Goal: Information Seeking & Learning: Learn about a topic

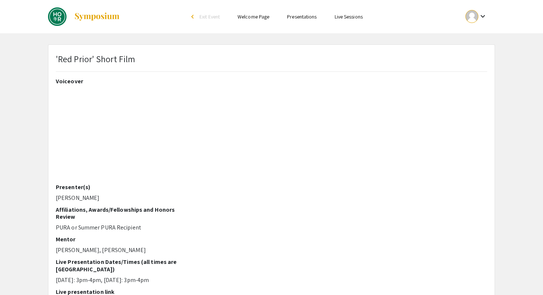
scroll to position [188, 0]
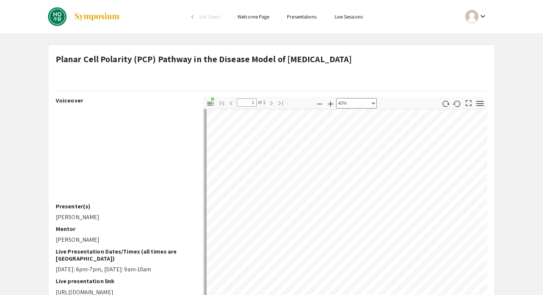
scroll to position [78, 0]
click at [325, 101] on div "Toggle Sidebar Find Go to First Page Previous 1 of 1 Next Go to Last Page Zoom …" at bounding box center [345, 226] width 284 height 259
drag, startPoint x: 325, startPoint y: 103, endPoint x: 331, endPoint y: 77, distance: 27.2
click at [331, 77] on div "Planar Cell Polarity (PCP) Pathway in the Disease Model of [MEDICAL_DATA] Voice…" at bounding box center [271, 297] width 446 height 504
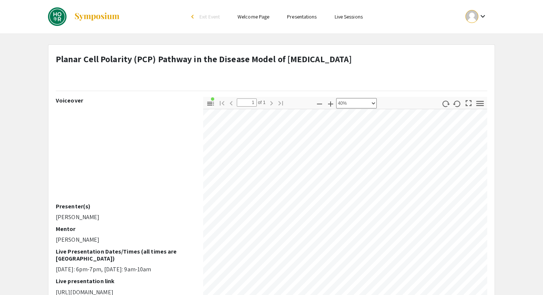
select select "0.5"
click at [414, 74] on div "Planar Cell Polarity (PCP) Pathway in the Disease Model of [MEDICAL_DATA] Voice…" at bounding box center [271, 297] width 446 height 504
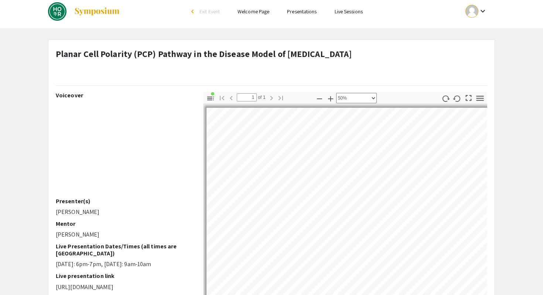
scroll to position [0, 0]
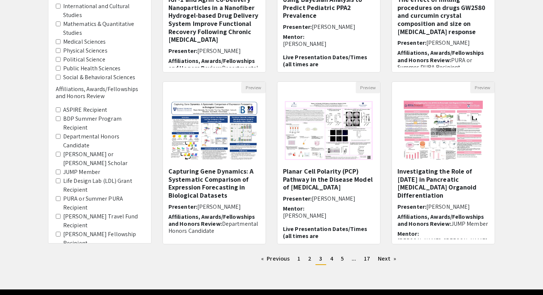
scroll to position [176, 0]
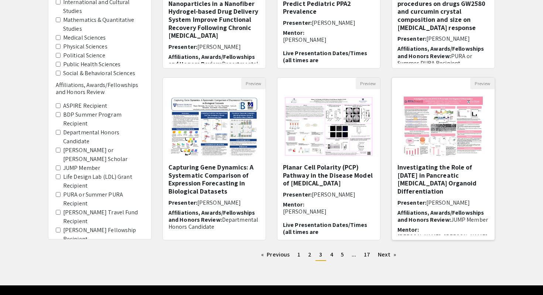
click at [480, 131] on img "Open Presentation <p>Investigating the Role of DEC2 in Pancreatic Islet Organoi…" at bounding box center [444, 126] width 94 height 74
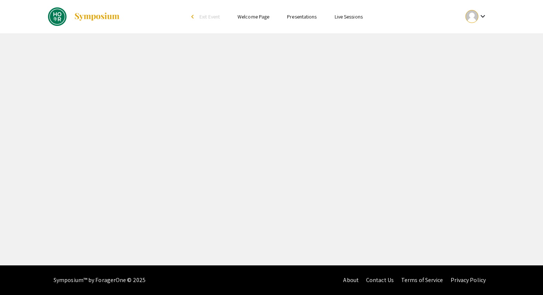
select select "custom"
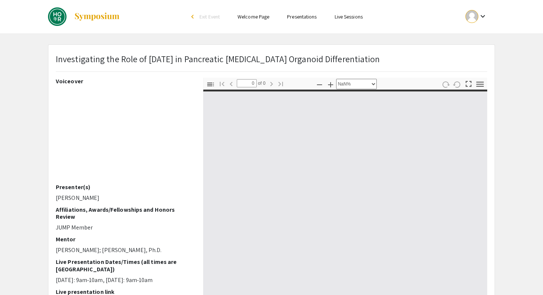
type input "1"
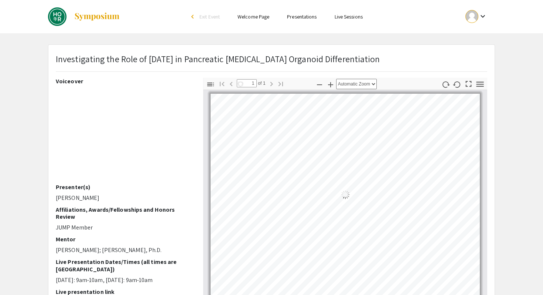
select select "auto"
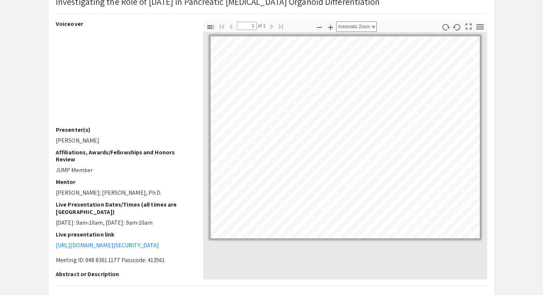
scroll to position [55, 0]
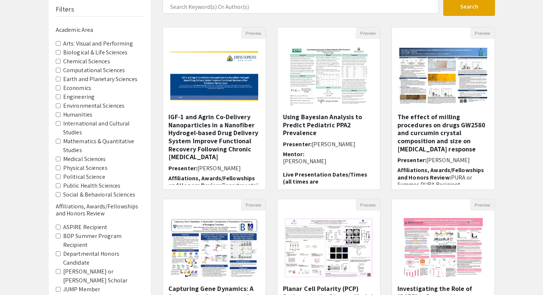
scroll to position [196, 0]
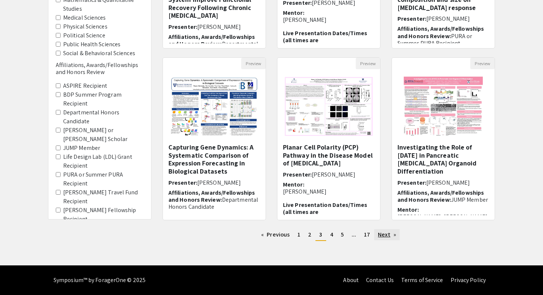
click at [381, 237] on link "Next page" at bounding box center [387, 234] width 26 height 11
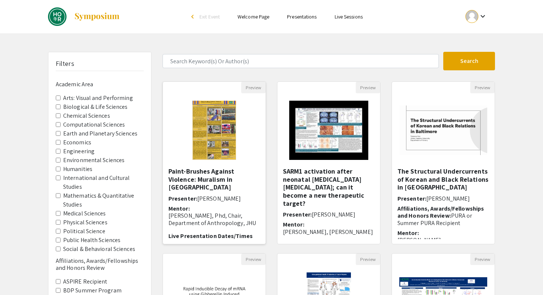
click at [242, 153] on img "Open Presentation <p>Paint-Brushes Against Violence: Muralism in Cartagena</p>" at bounding box center [214, 130] width 58 height 74
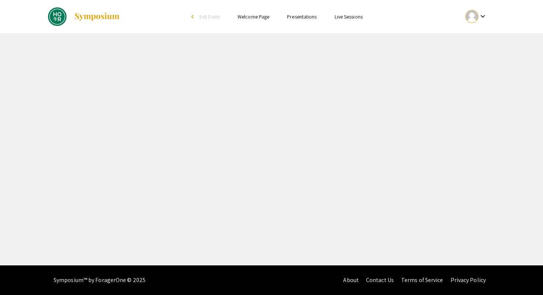
select select "custom"
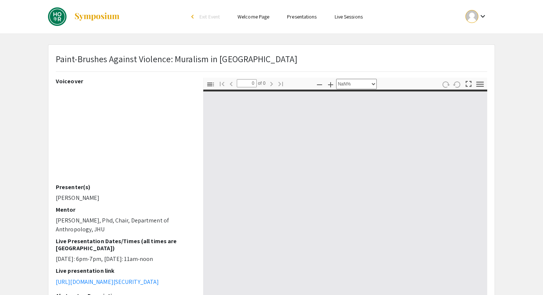
type input "1"
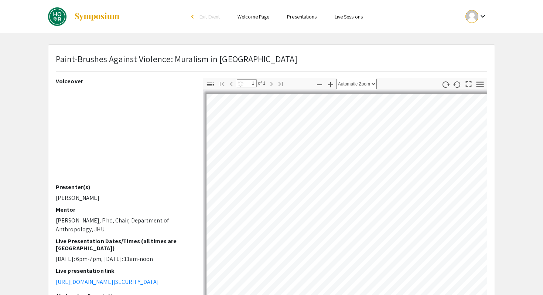
select select "auto"
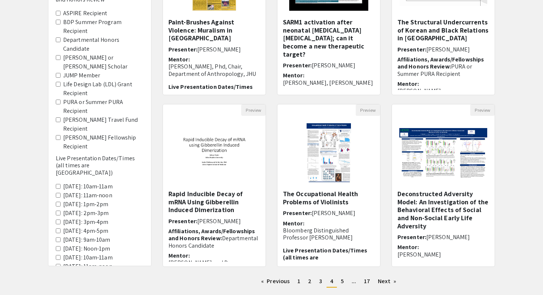
scroll to position [160, 0]
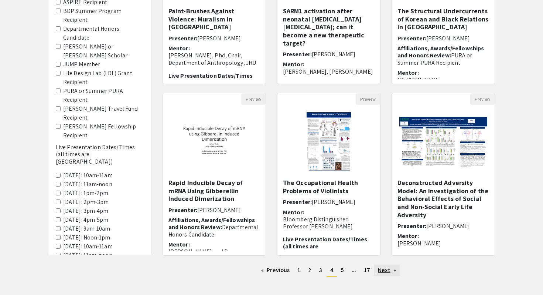
click at [388, 264] on link "Next page" at bounding box center [387, 269] width 26 height 11
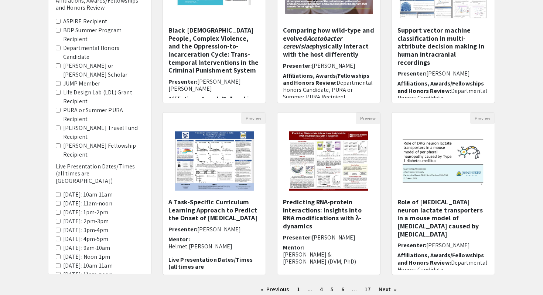
scroll to position [142, 0]
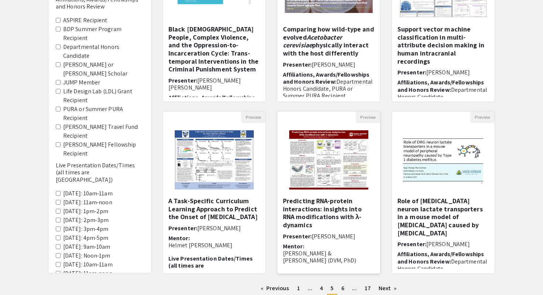
click at [352, 189] on img "Open Presentation <p>Predicting RNA-protein interactions: insights into RNA mod…" at bounding box center [329, 160] width 94 height 74
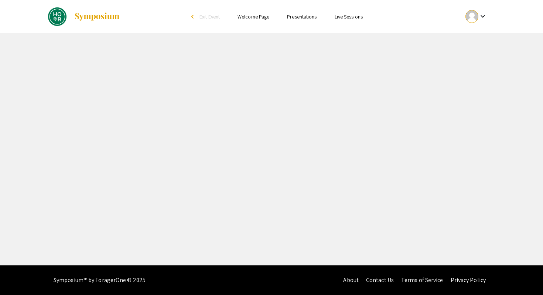
select select "custom"
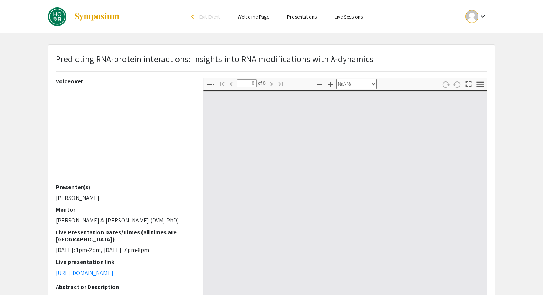
type input "1"
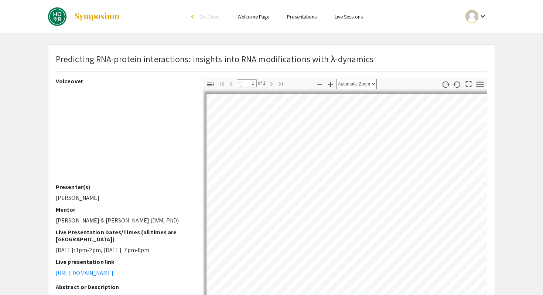
select select "auto"
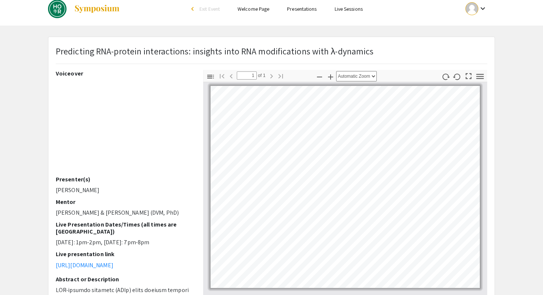
scroll to position [11, 0]
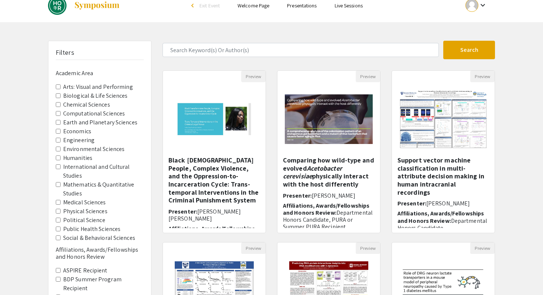
scroll to position [142, 0]
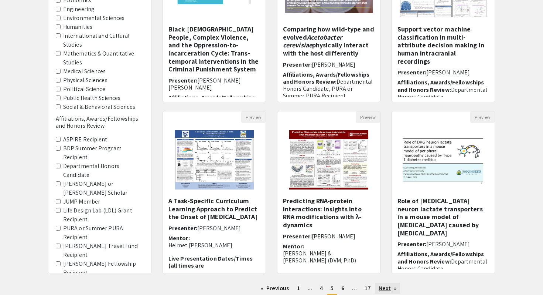
click at [390, 289] on link "Next page" at bounding box center [388, 287] width 26 height 11
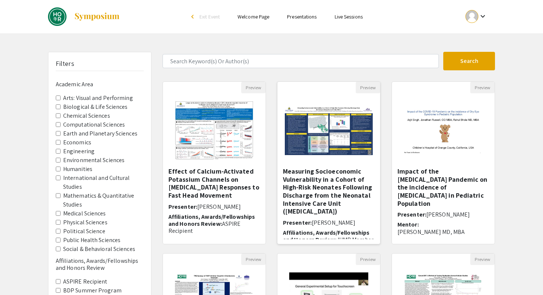
click at [355, 133] on img "Open Presentation <p>Measuring Socioeconomic Vulnerability in a Cohort of High-…" at bounding box center [329, 130] width 103 height 64
select select "custom"
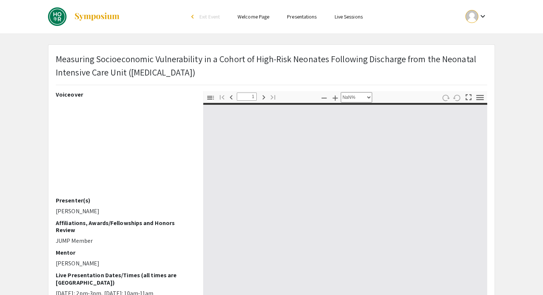
type input "0"
select select "custom"
type input "1"
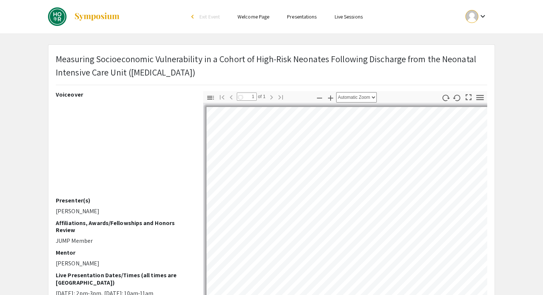
select select "auto"
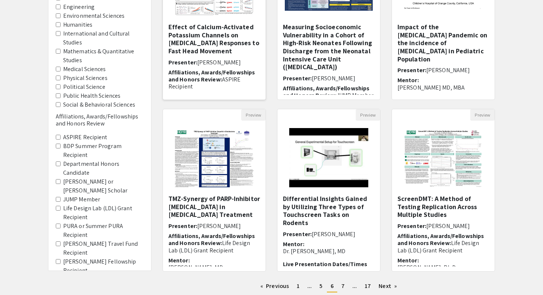
scroll to position [147, 0]
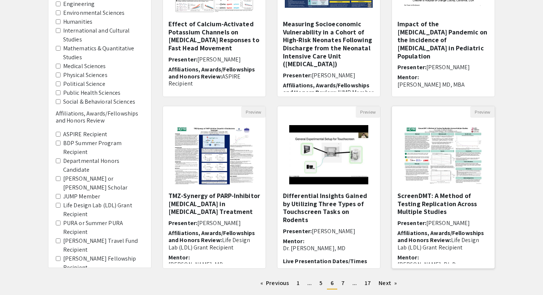
click at [449, 202] on h5 "ScreenDMT: A Method of Testing Replication Across Multiple Studies" at bounding box center [444, 203] width 92 height 24
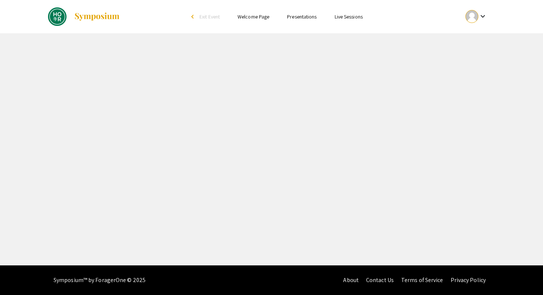
select select "custom"
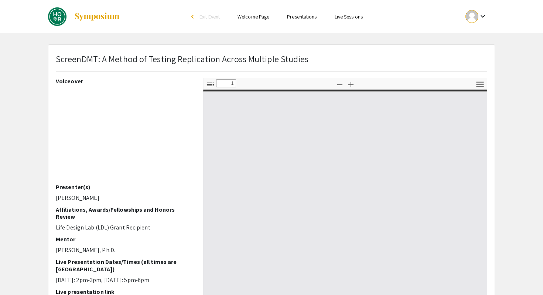
type input "0"
select select "custom"
type input "1"
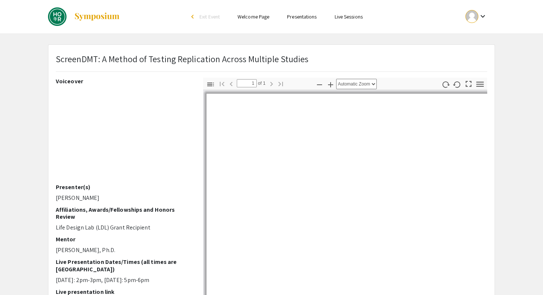
select select "auto"
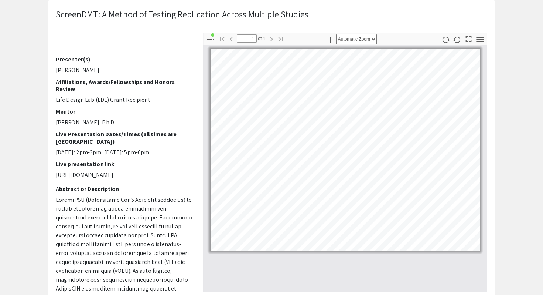
scroll to position [89, 0]
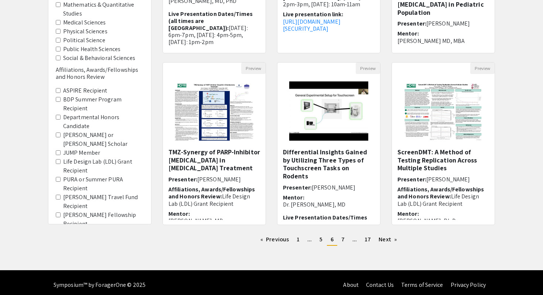
scroll to position [196, 0]
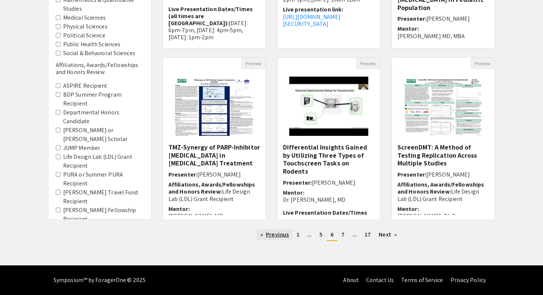
click at [282, 234] on link "Previous page" at bounding box center [275, 234] width 36 height 11
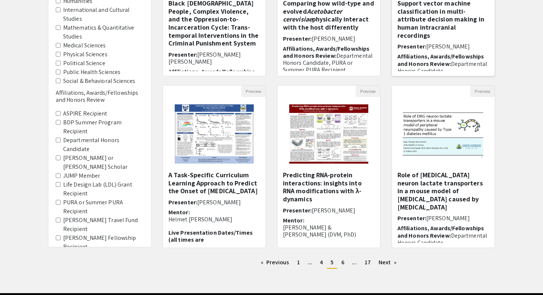
scroll to position [176, 0]
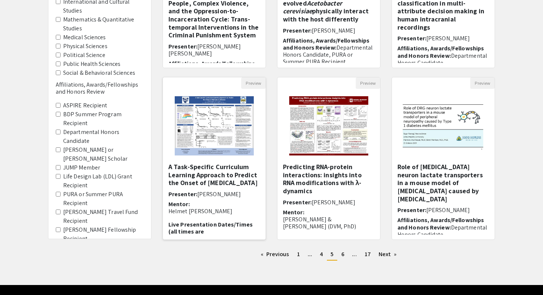
click at [232, 144] on img at bounding box center [214, 126] width 94 height 74
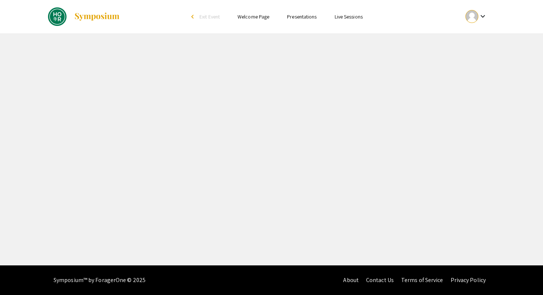
select select "custom"
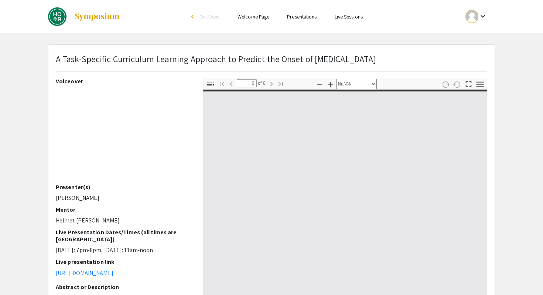
type input "1"
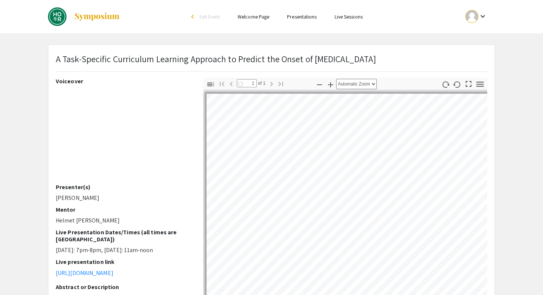
select select "auto"
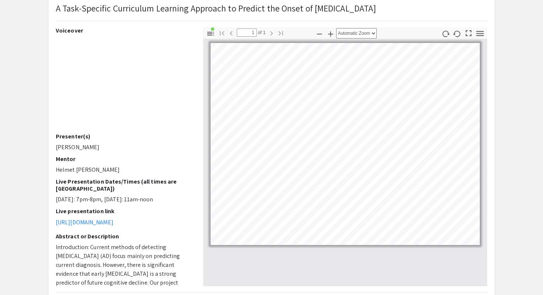
scroll to position [52, 0]
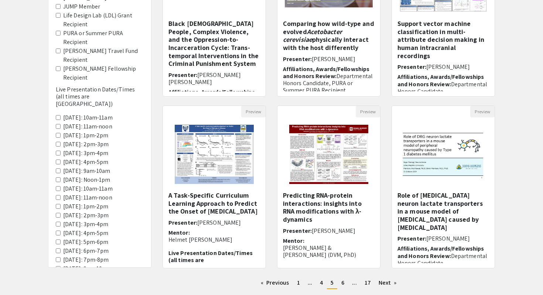
scroll to position [196, 0]
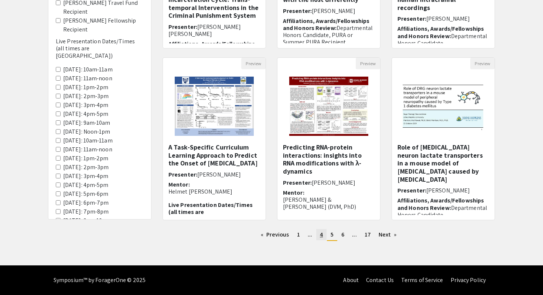
click at [323, 234] on span "4" at bounding box center [321, 234] width 3 height 8
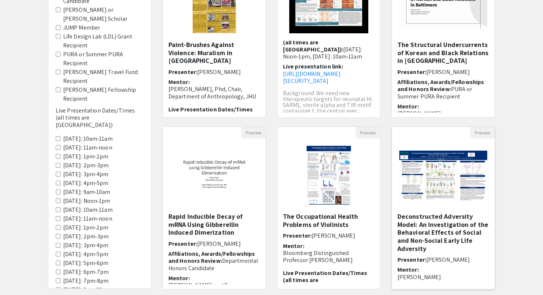
scroll to position [196, 0]
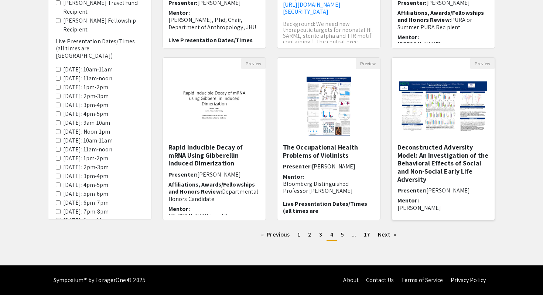
click at [445, 162] on h5 "Deconstructed Adversity Model: An Investigation of the Behavioral Effects of So…" at bounding box center [444, 163] width 92 height 40
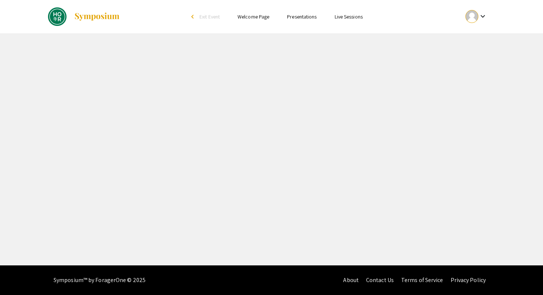
select select "custom"
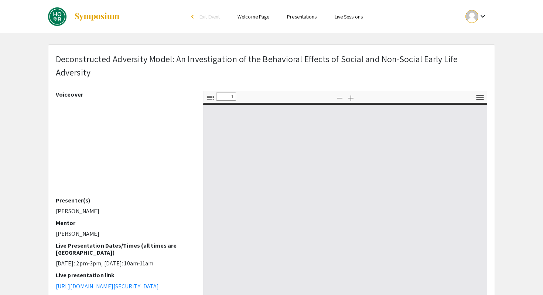
type input "0"
select select "auto"
type input "1"
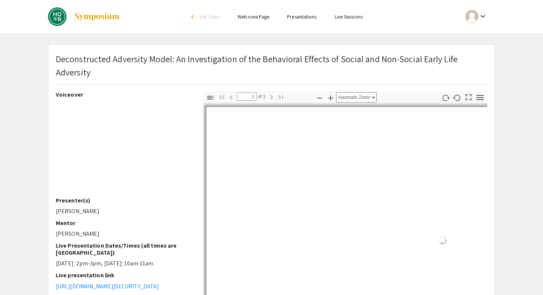
select select "auto"
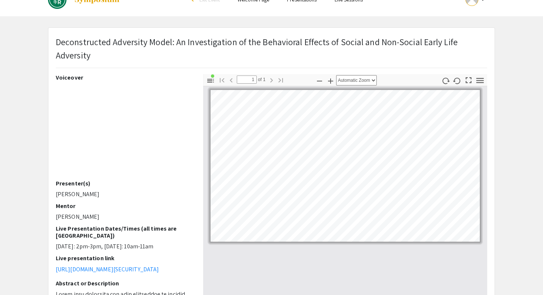
scroll to position [16, 0]
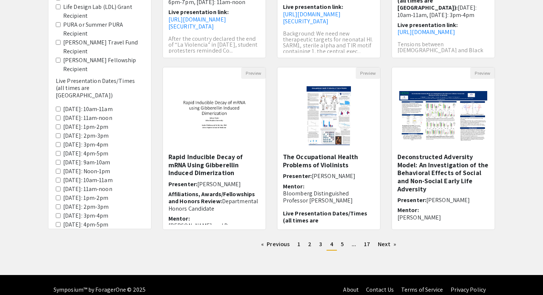
scroll to position [196, 0]
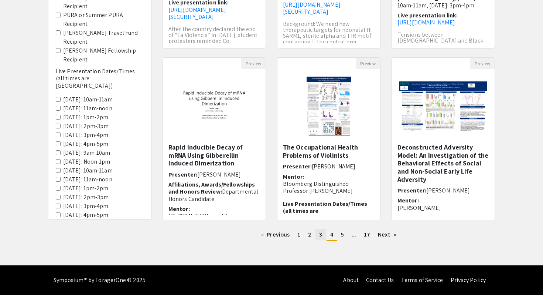
click at [317, 236] on link "page 3" at bounding box center [321, 234] width 10 height 11
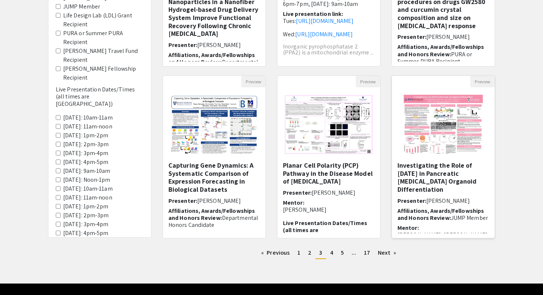
click at [455, 186] on div "Investigating the Role of [DATE] in Pancreatic [MEDICAL_DATA] Organoid Differen…" at bounding box center [444, 197] width 92 height 72
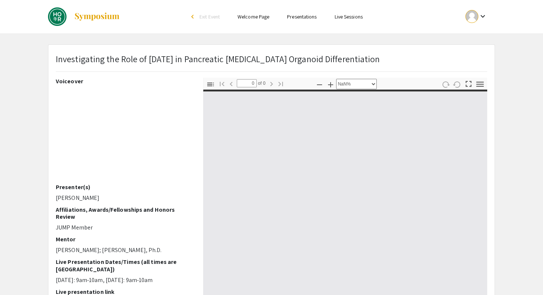
select select "auto"
type input "1"
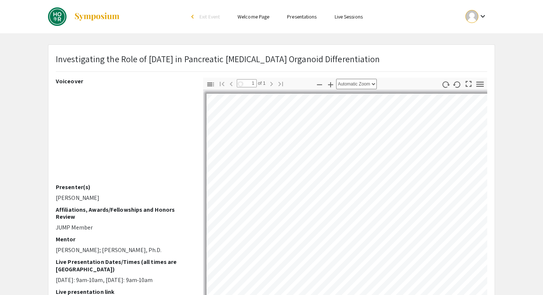
select select "auto"
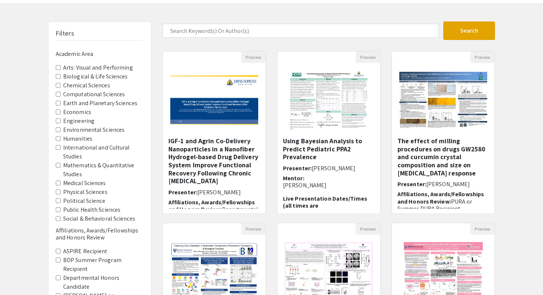
scroll to position [177, 0]
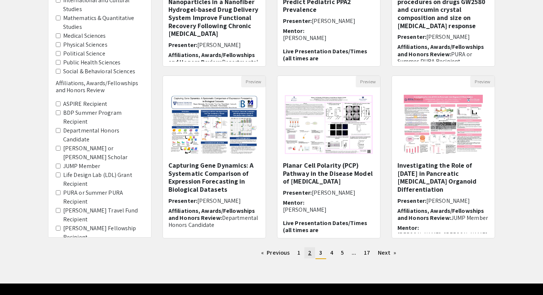
click at [306, 251] on link "page 2" at bounding box center [310, 252] width 11 height 11
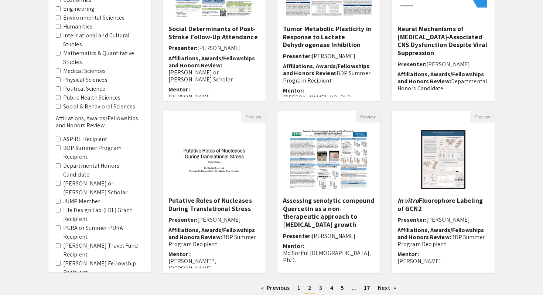
scroll to position [143, 0]
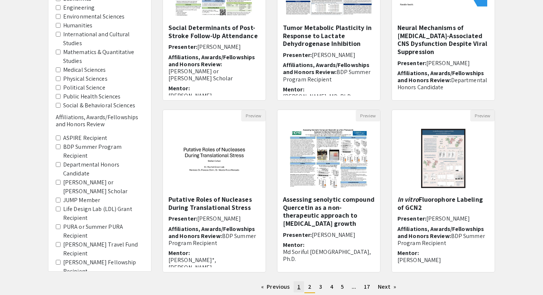
click at [297, 287] on link "page 1" at bounding box center [299, 286] width 10 height 11
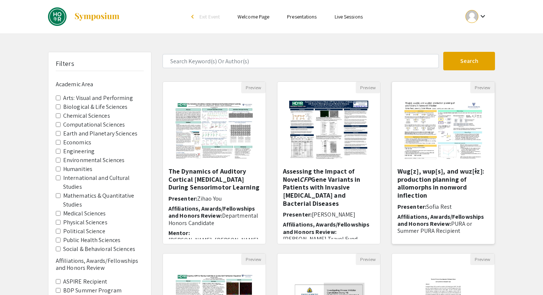
click at [431, 180] on h5 "Wug[z], wup[s], and wuz[ɨz]: production planning of allomorphs in nonword infle…" at bounding box center [444, 183] width 92 height 32
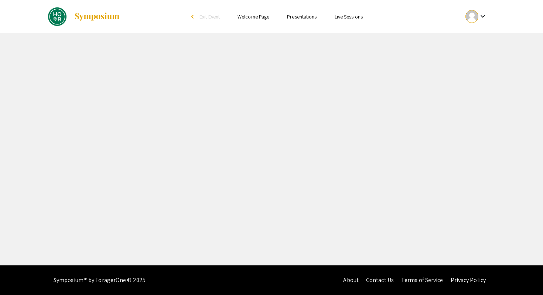
select select "custom"
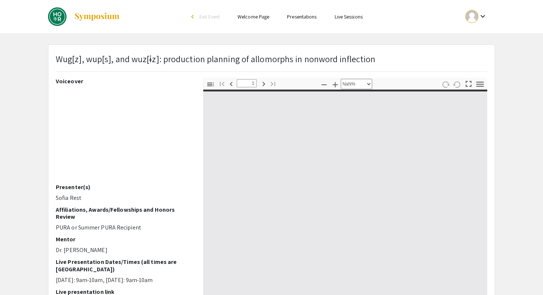
type input "0"
select select "custom"
type input "1"
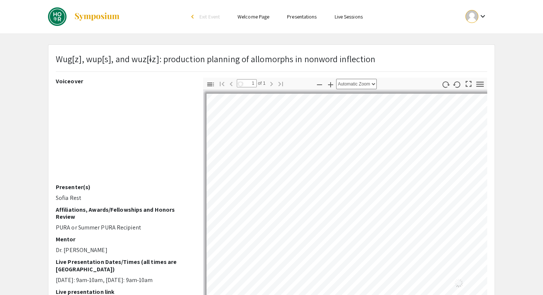
select select "auto"
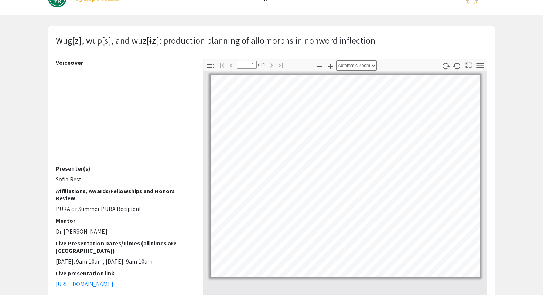
scroll to position [21, 0]
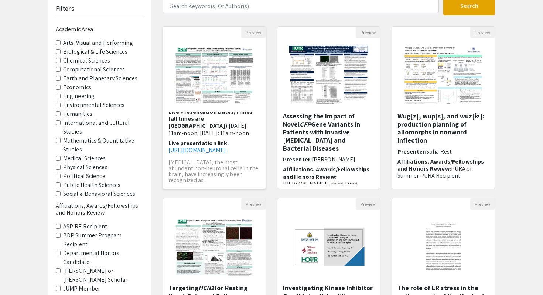
scroll to position [196, 0]
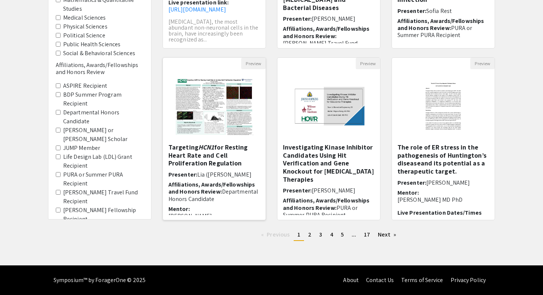
click at [247, 164] on h5 "Targeting HCN1 for Resting Heart Rate and Cell Proliferation Regulation" at bounding box center [215, 155] width 92 height 24
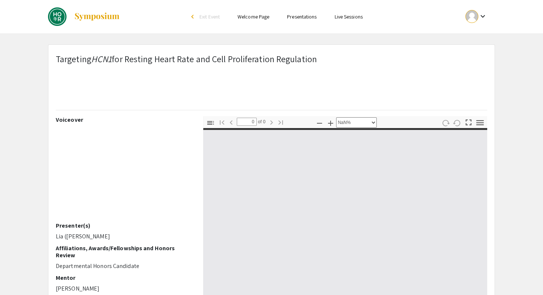
select select "auto"
type input "1"
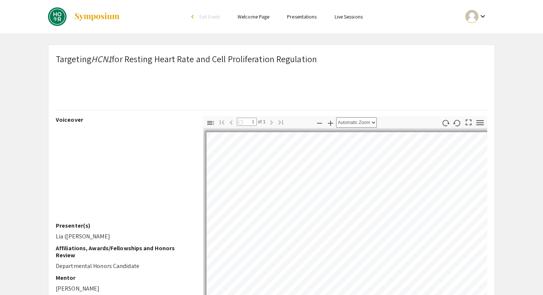
select select "auto"
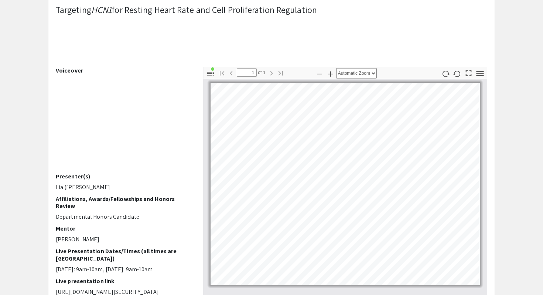
scroll to position [50, 0]
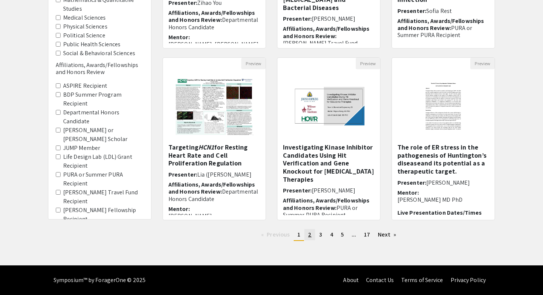
click at [311, 237] on span "2" at bounding box center [309, 234] width 3 height 8
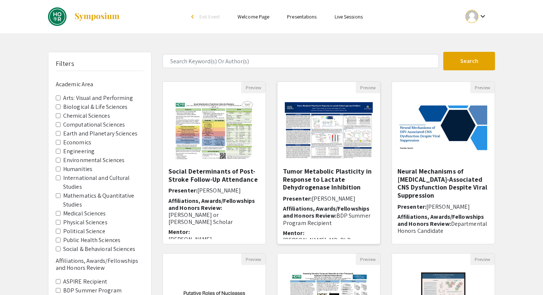
click at [328, 195] on span "[PERSON_NAME]" at bounding box center [334, 198] width 44 height 8
select select "custom"
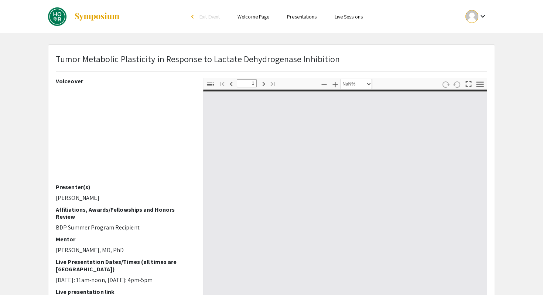
type input "0"
select select "custom"
type input "1"
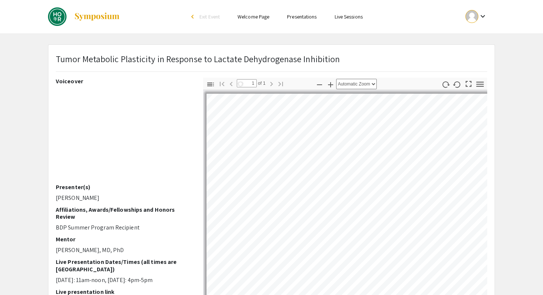
select select "auto"
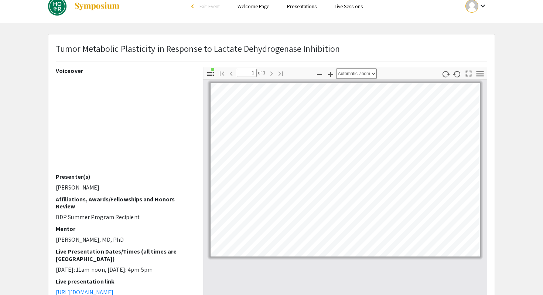
scroll to position [11, 0]
